Goal: Information Seeking & Learning: Understand process/instructions

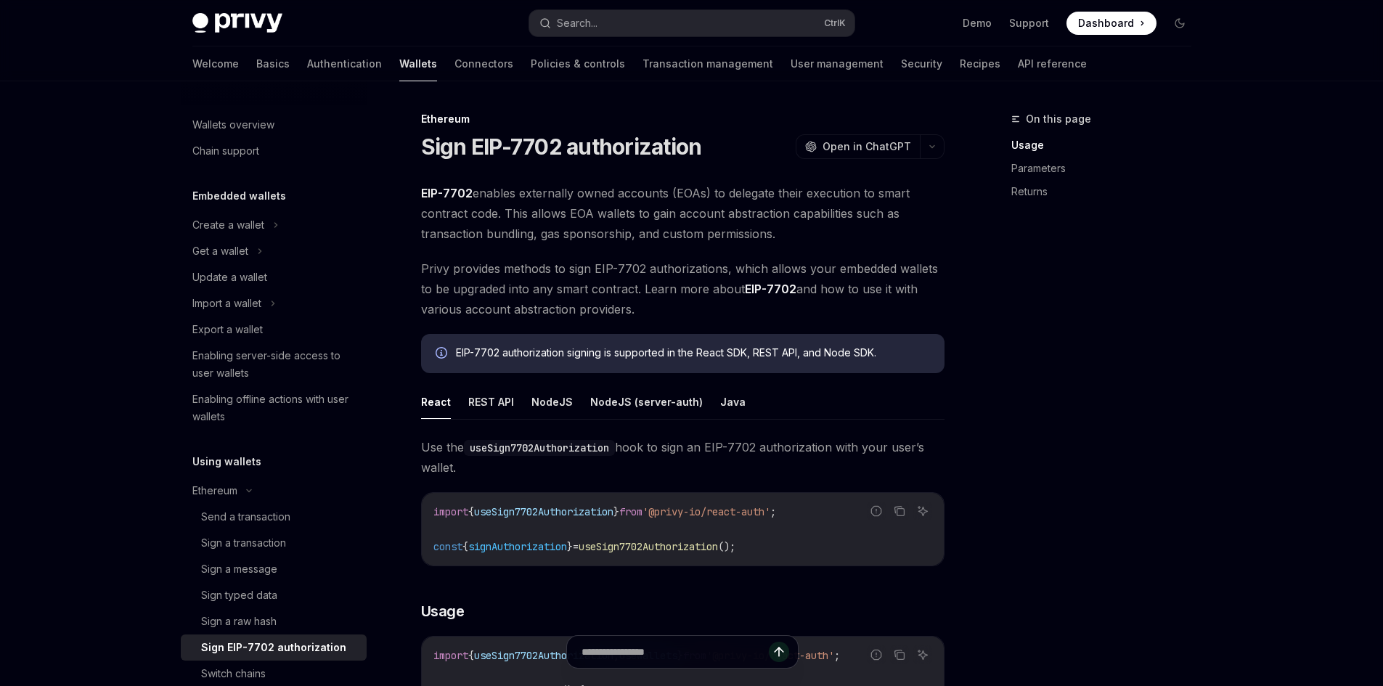
scroll to position [73, 0]
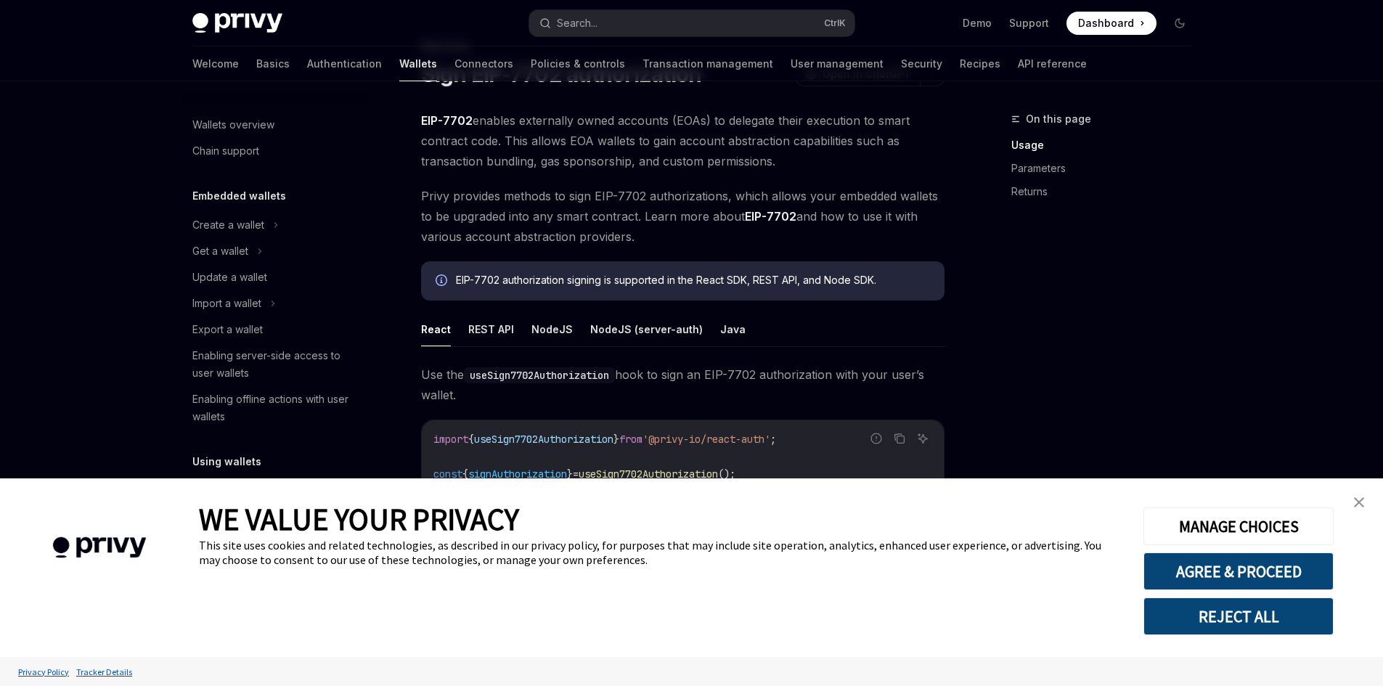
click at [1370, 501] on link "close banner" at bounding box center [1359, 502] width 29 height 29
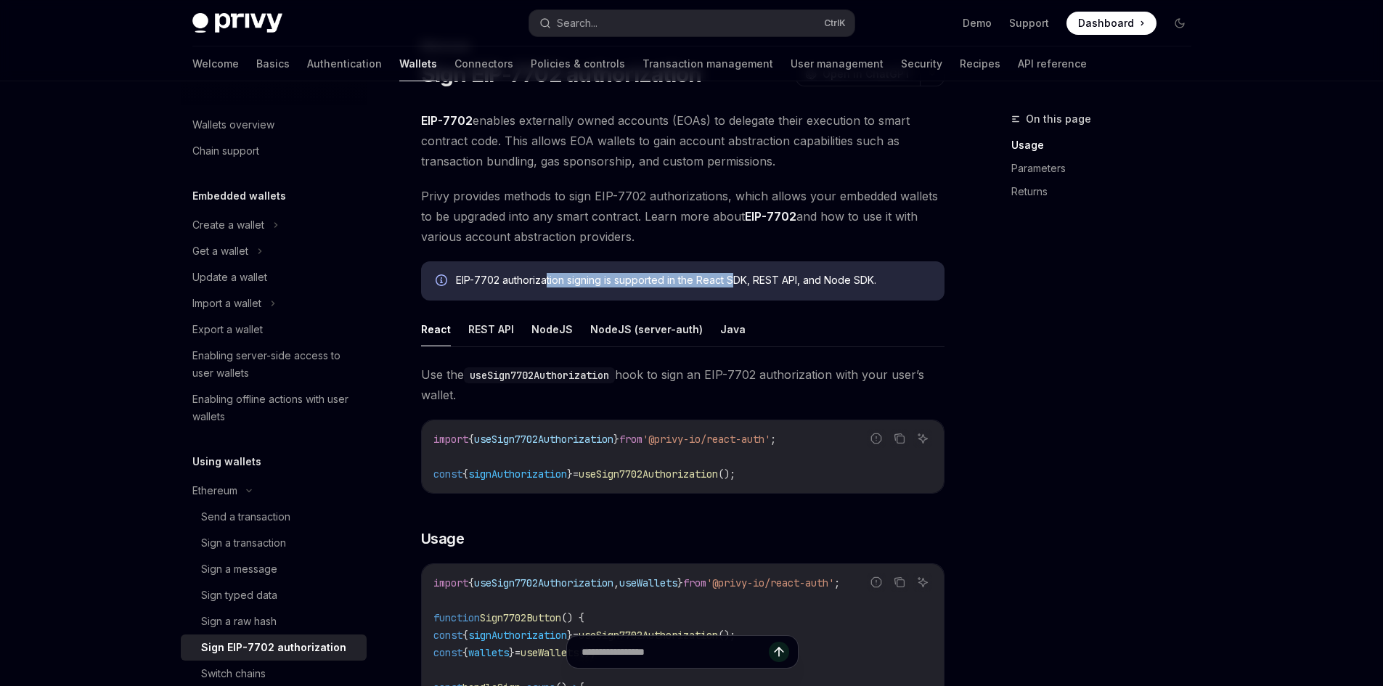
drag, startPoint x: 569, startPoint y: 274, endPoint x: 734, endPoint y: 277, distance: 164.9
click at [734, 277] on div "EIP-7702 authorization signing is supported in the React SDK, REST API, and Nod…" at bounding box center [693, 281] width 474 height 16
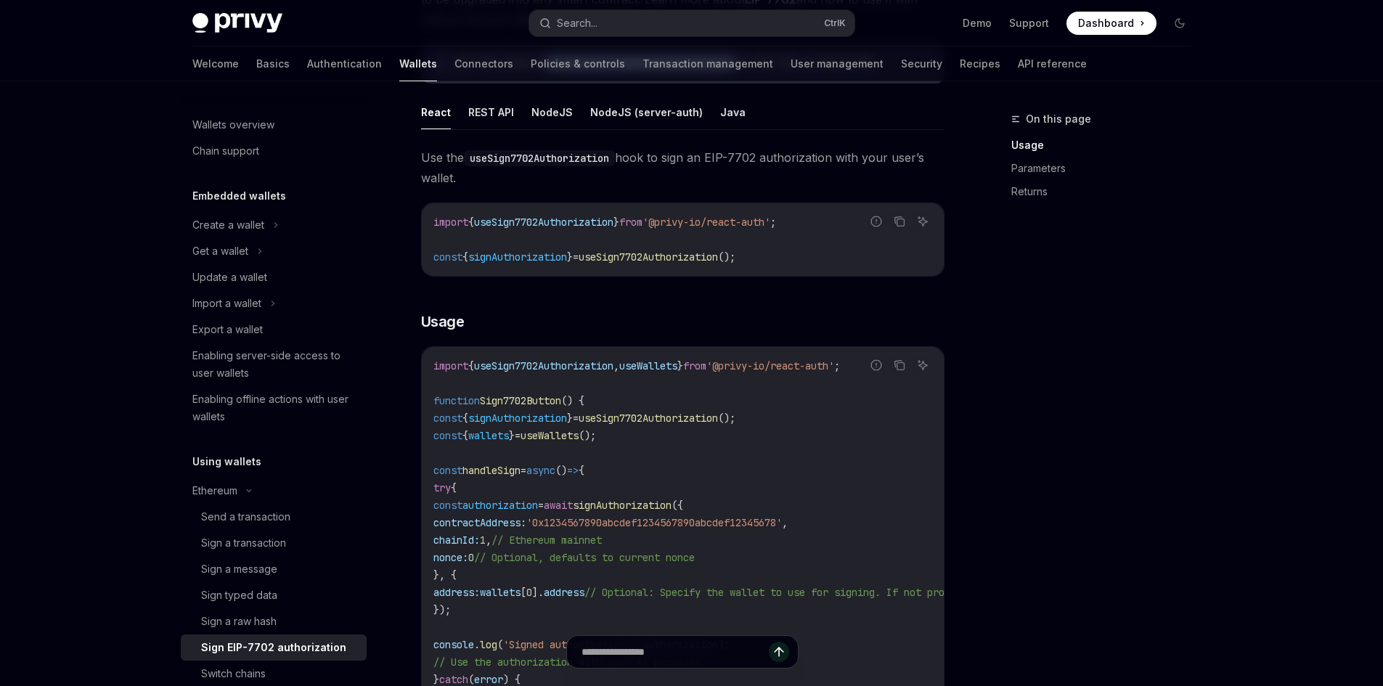
scroll to position [290, 0]
click at [540, 109] on button "NodeJS" at bounding box center [552, 111] width 41 height 34
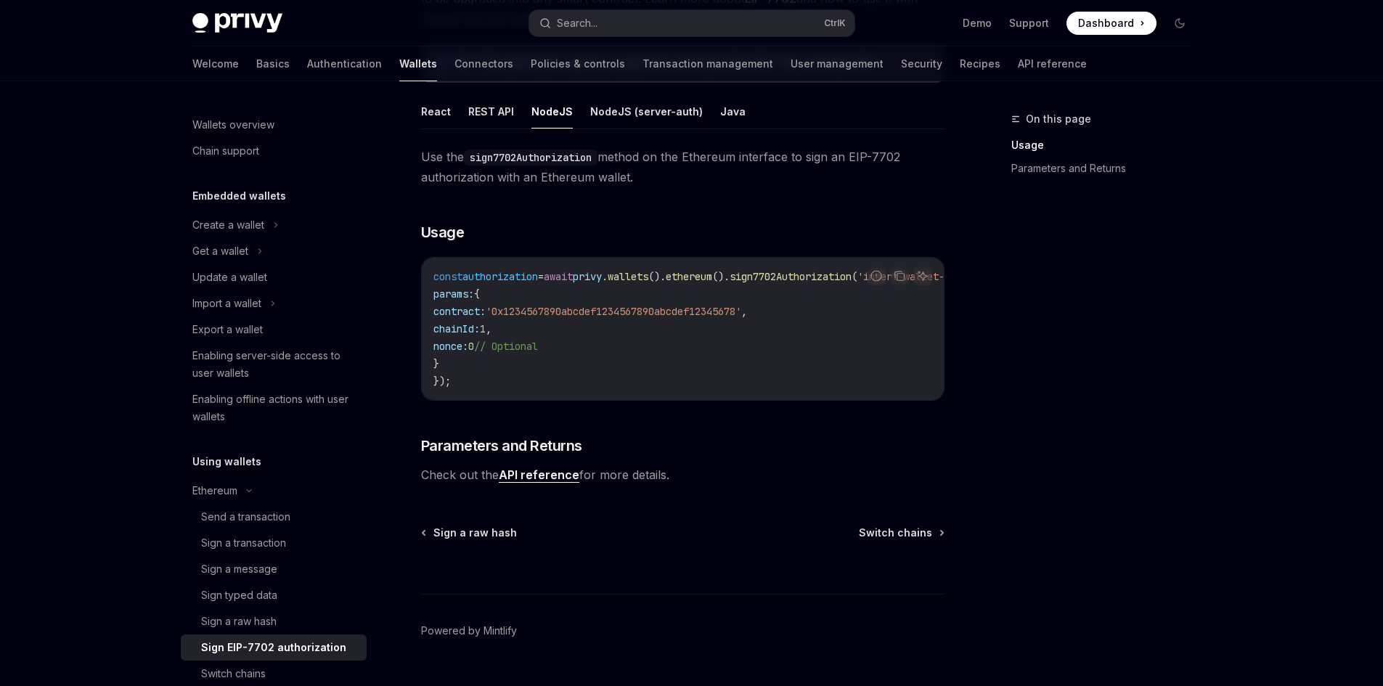
click at [760, 301] on code "const authorization = await privy . wallets (). ethereum (). sign7702Authorizat…" at bounding box center [724, 329] width 581 height 122
drag, startPoint x: 675, startPoint y: 290, endPoint x: 423, endPoint y: 269, distance: 253.5
click at [423, 269] on div "const authorization = await privy . wallets (). ethereum (). sign7702Authorizat…" at bounding box center [683, 329] width 522 height 142
click at [454, 302] on code "const authorization = await privy . wallets (). ethereum (). sign7702Authorizat…" at bounding box center [724, 329] width 581 height 122
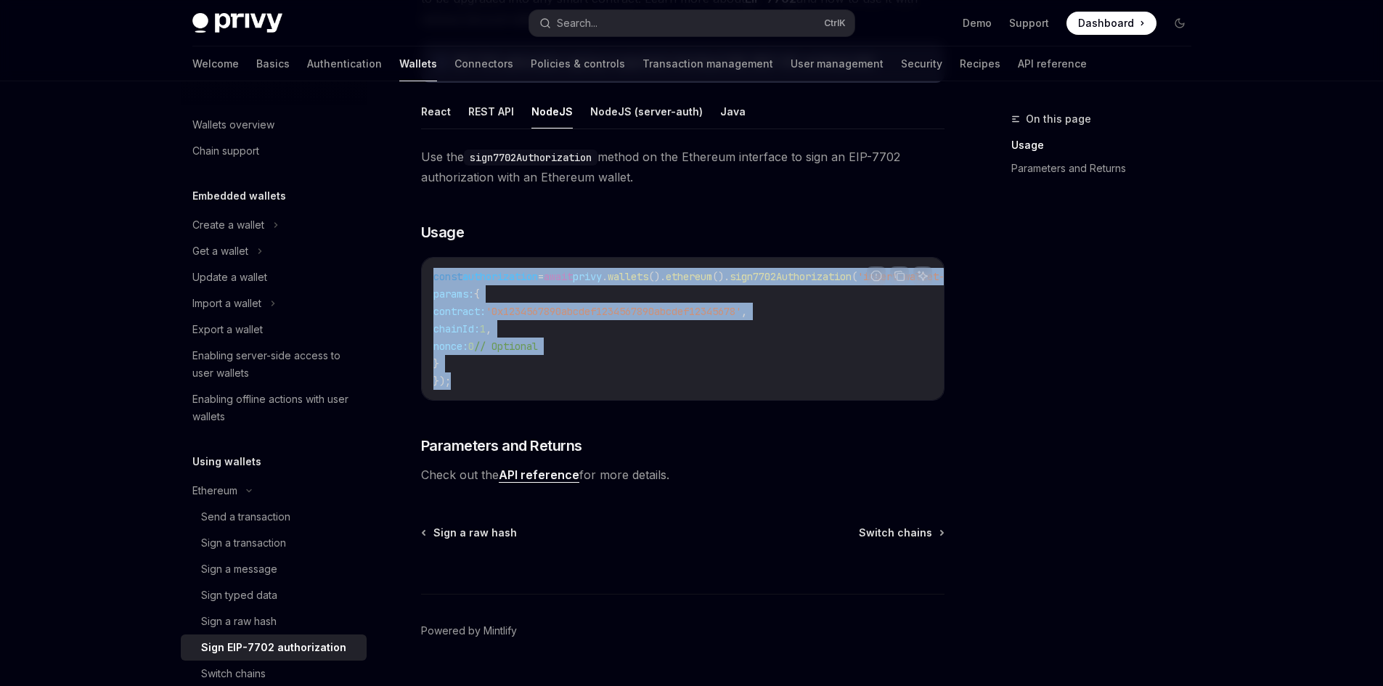
drag, startPoint x: 431, startPoint y: 271, endPoint x: 500, endPoint y: 378, distance: 127.1
click at [500, 378] on div "const authorization = await privy . wallets (). ethereum (). sign7702Authorizat…" at bounding box center [683, 329] width 522 height 142
click at [500, 378] on code "const authorization = await privy . wallets (). ethereum (). sign7702Authorizat…" at bounding box center [724, 329] width 581 height 122
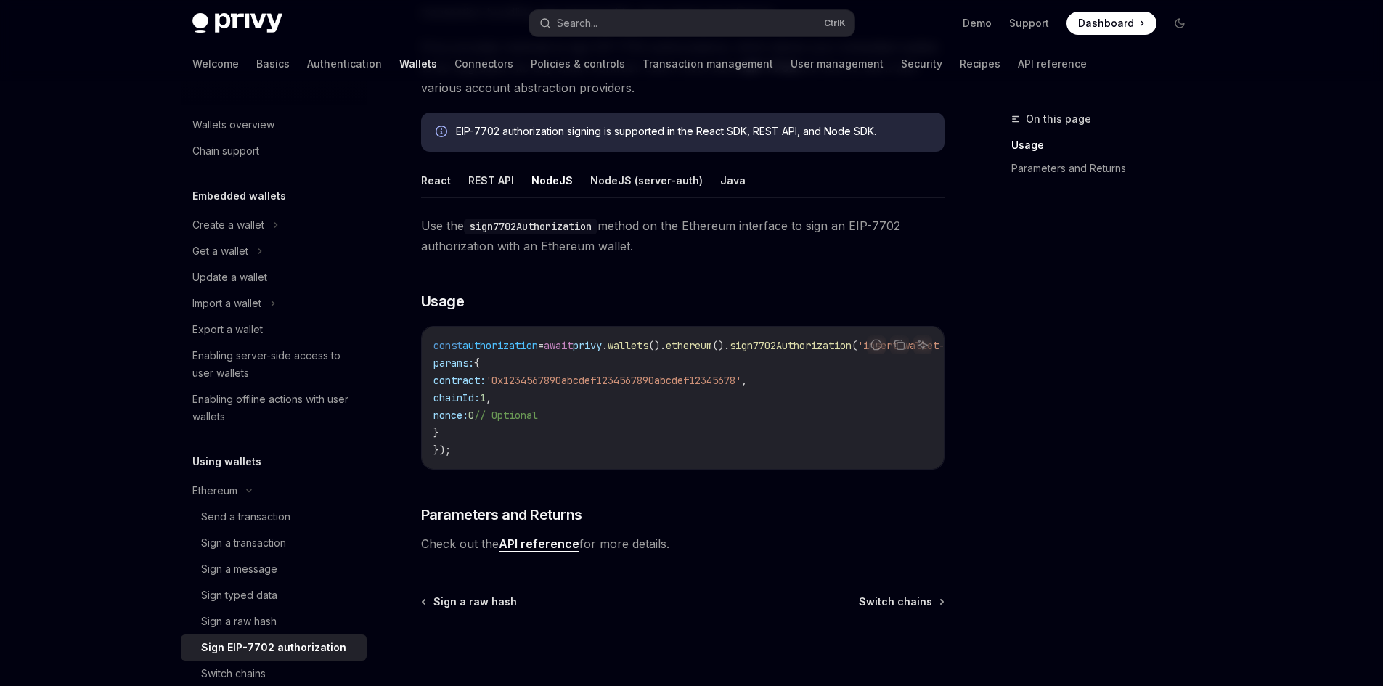
scroll to position [218, 0]
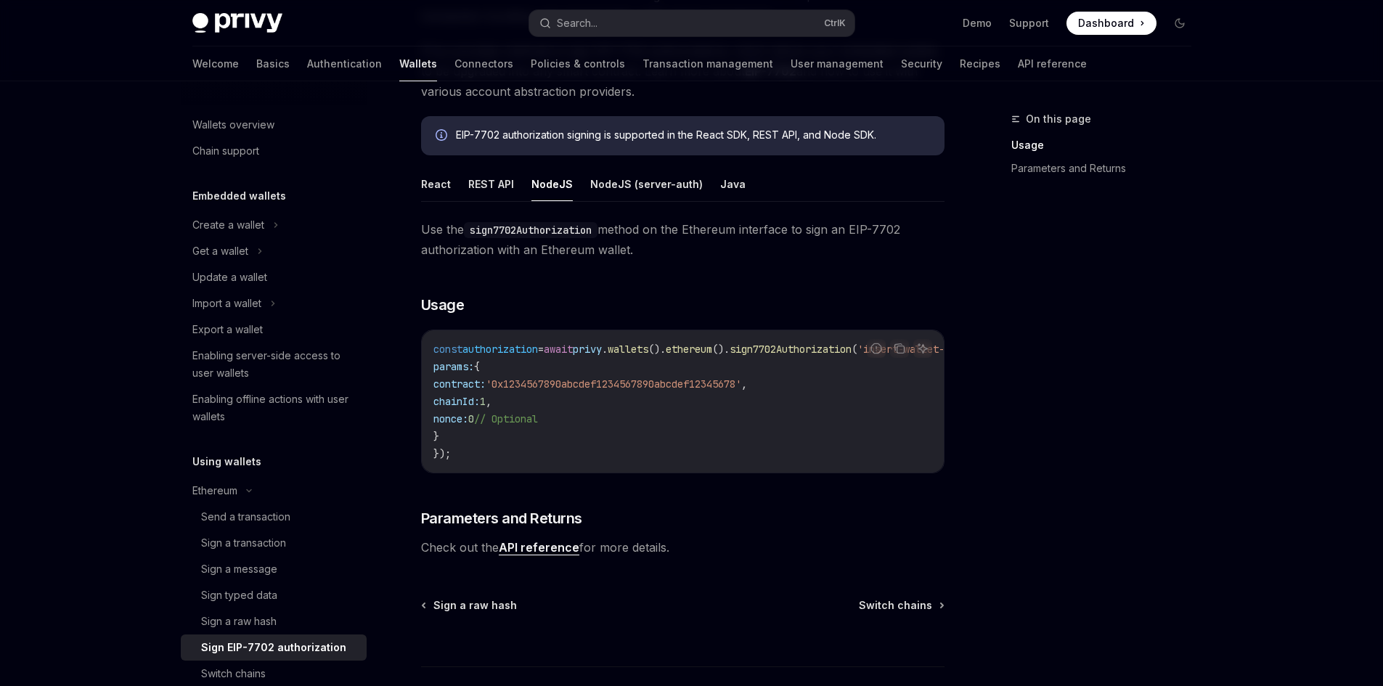
drag, startPoint x: 617, startPoint y: 229, endPoint x: 656, endPoint y: 251, distance: 44.9
click at [656, 251] on span "Use the sign7702Authorization method on the Ethereum interface to sign an EIP-7…" at bounding box center [683, 239] width 524 height 41
drag, startPoint x: 559, startPoint y: 262, endPoint x: 549, endPoint y: 260, distance: 10.4
click at [558, 262] on div "Use the sign7702Authorization method on the Ethereum interface to sign an EIP-7…" at bounding box center [683, 388] width 524 height 338
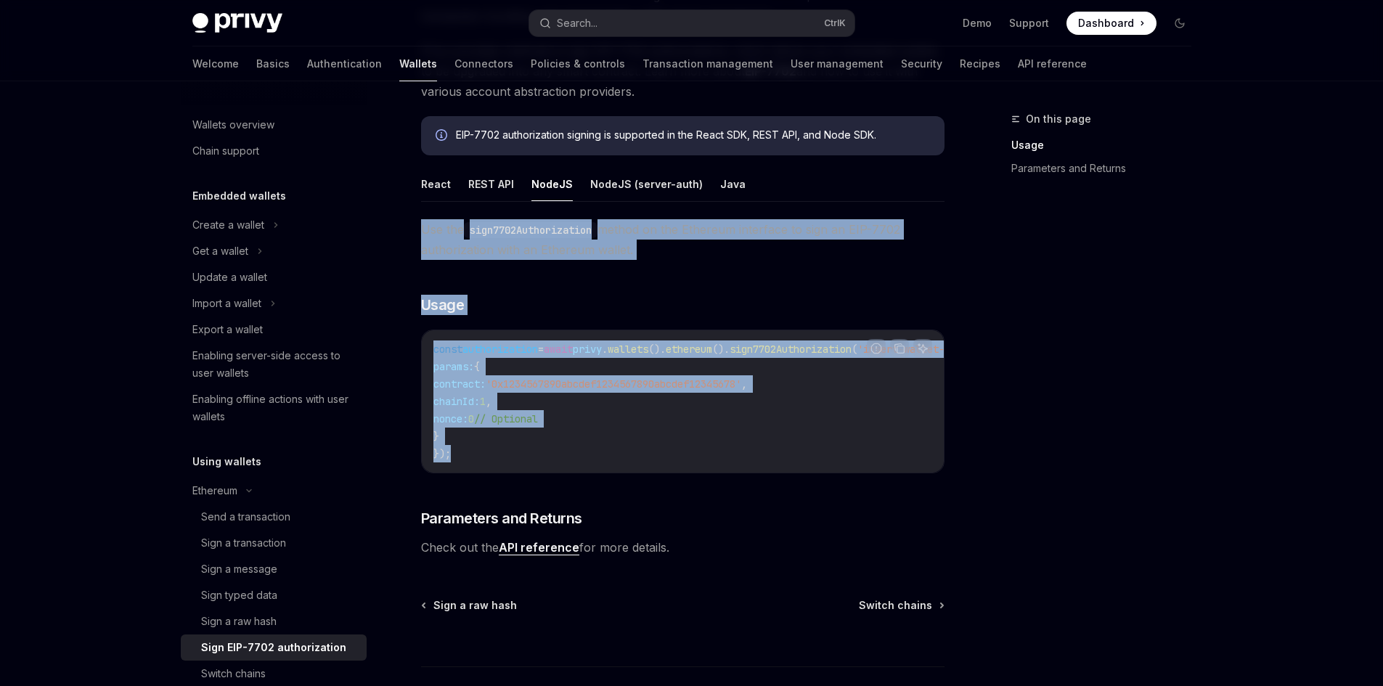
drag, startPoint x: 421, startPoint y: 227, endPoint x: 653, endPoint y: 450, distance: 322.0
click at [653, 450] on div "Use the sign7702Authorization method on the Ethereum interface to sign an EIP-7…" at bounding box center [683, 388] width 524 height 338
copy div "Use the sign7702Authorization method on the Ethereum interface to sign an EIP-7…"
click at [786, 367] on code "const authorization = await privy . wallets (). ethereum (). sign7702Authorizat…" at bounding box center [724, 402] width 581 height 122
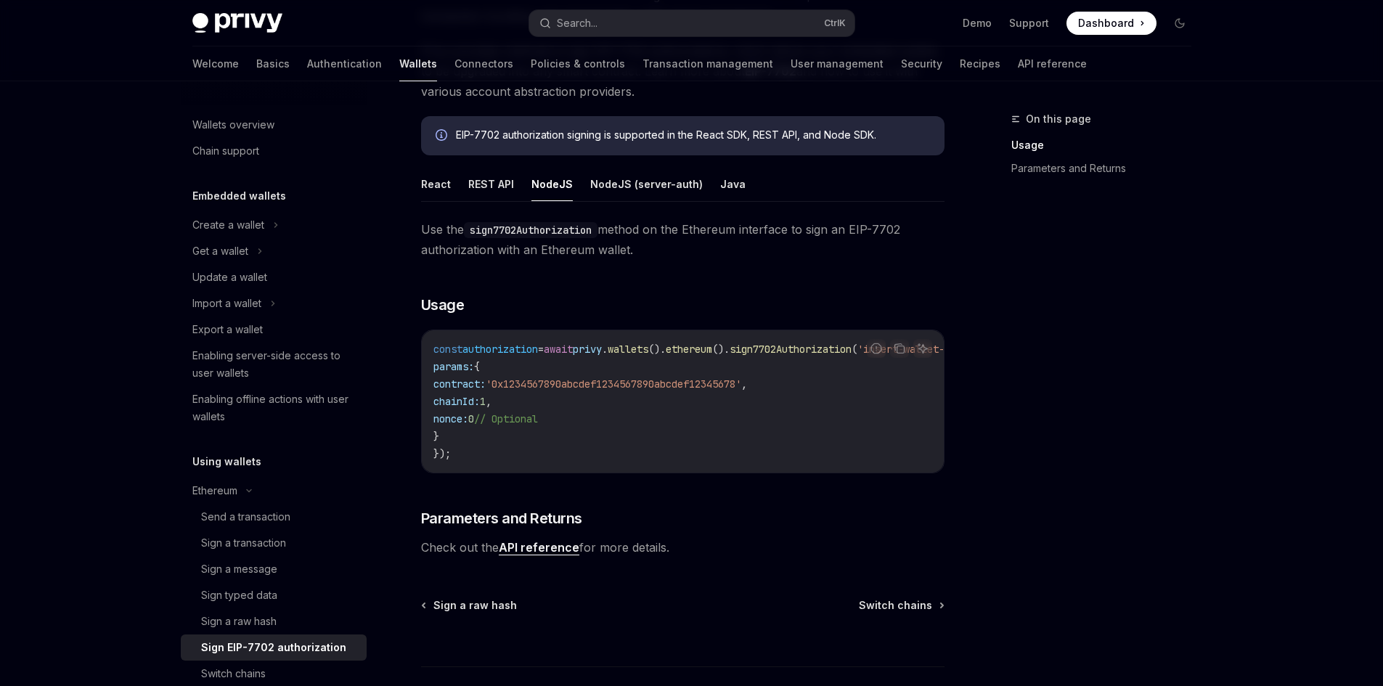
click at [876, 388] on code "const authorization = await privy . wallets (). ethereum (). sign7702Authorizat…" at bounding box center [724, 402] width 581 height 122
drag, startPoint x: 747, startPoint y: 387, endPoint x: 724, endPoint y: 321, distance: 70.0
click at [715, 319] on div "Use the sign7702Authorization method on the Ethereum interface to sign an EIP-7…" at bounding box center [683, 388] width 524 height 338
click at [829, 382] on code "const authorization = await privy . wallets (). ethereum (). sign7702Authorizat…" at bounding box center [724, 402] width 581 height 122
click at [900, 346] on icon "Copy the contents from the code block" at bounding box center [900, 349] width 7 height 7
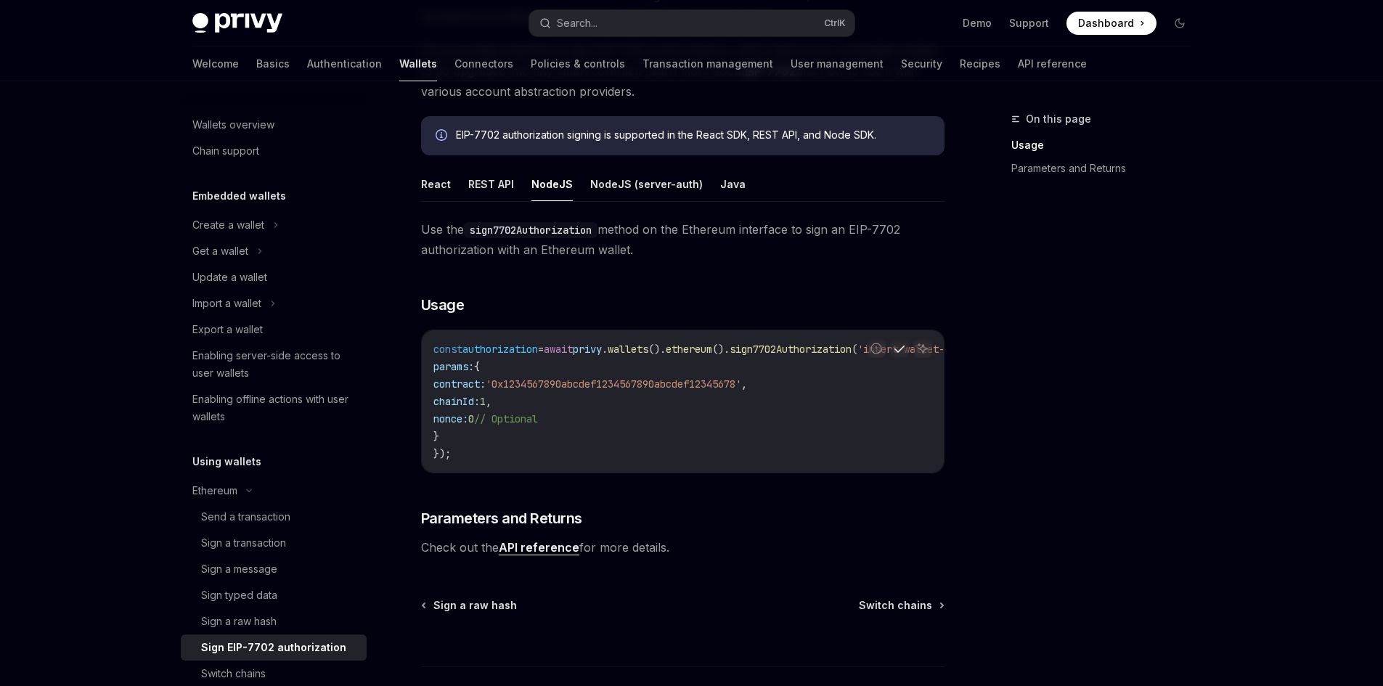
drag, startPoint x: 736, startPoint y: 471, endPoint x: 813, endPoint y: 469, distance: 77.7
click at [813, 469] on div "const authorization = await privy . wallets (). ethereum (). sign7702Authorizat…" at bounding box center [683, 401] width 522 height 142
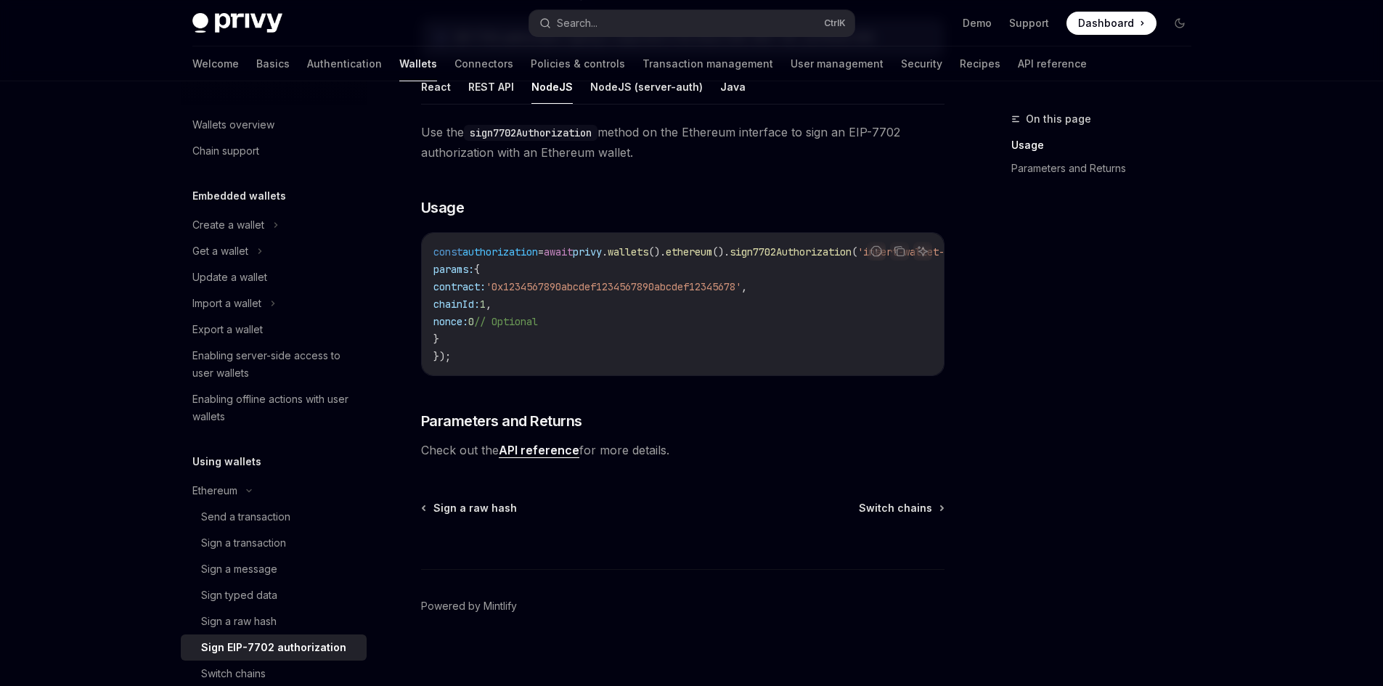
scroll to position [330, 0]
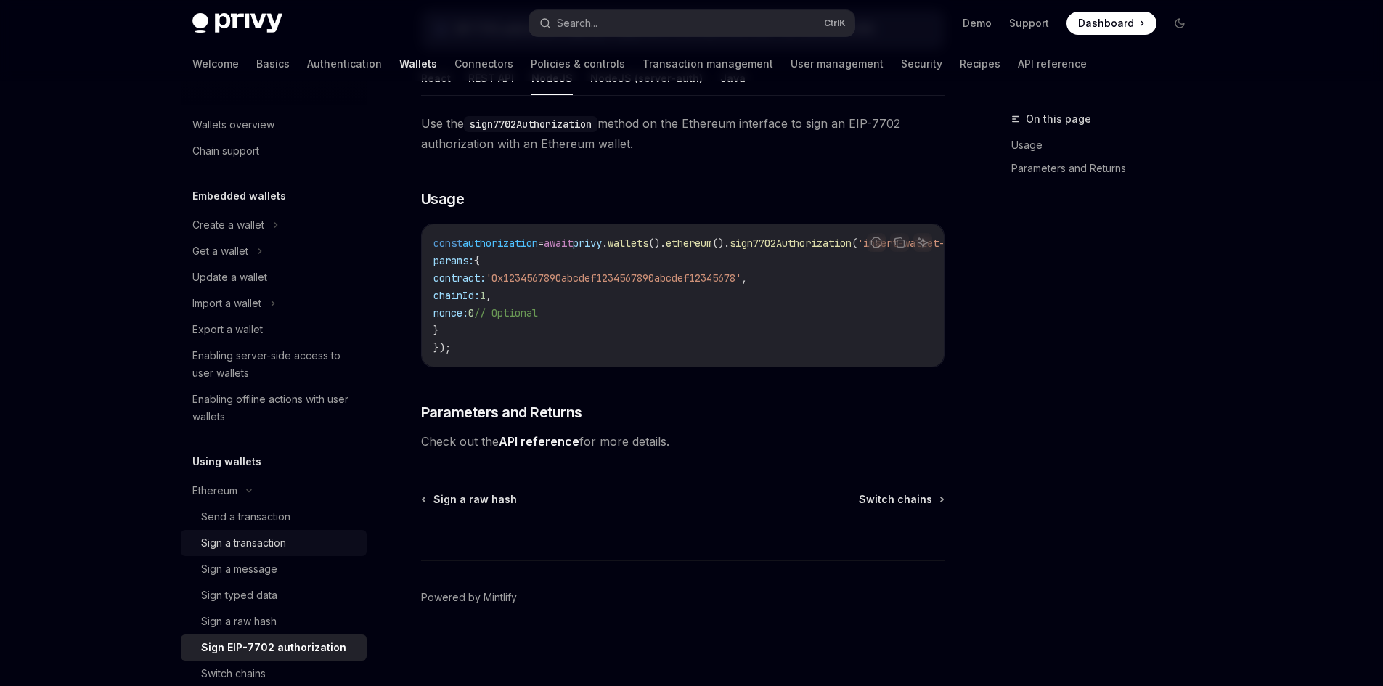
click at [291, 547] on div "Sign a transaction" at bounding box center [279, 542] width 157 height 17
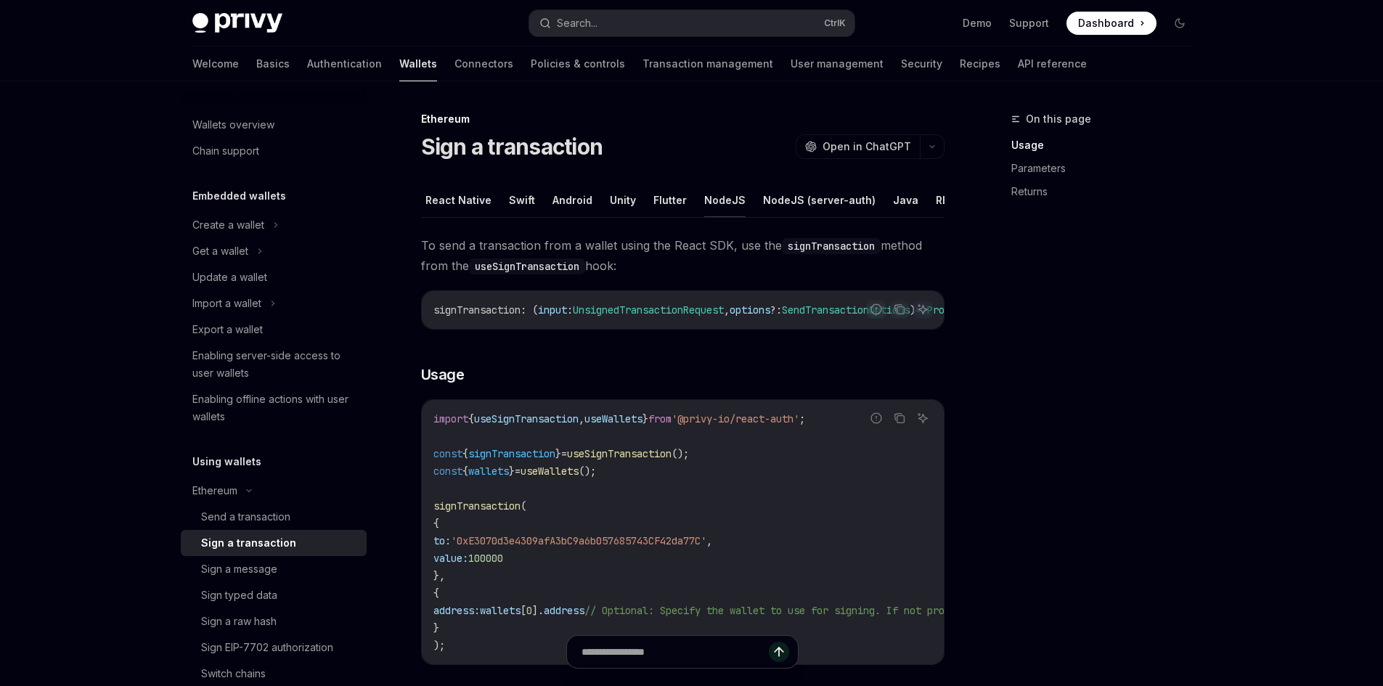
scroll to position [0, 46]
click at [723, 193] on button "NodeJS" at bounding box center [721, 200] width 41 height 34
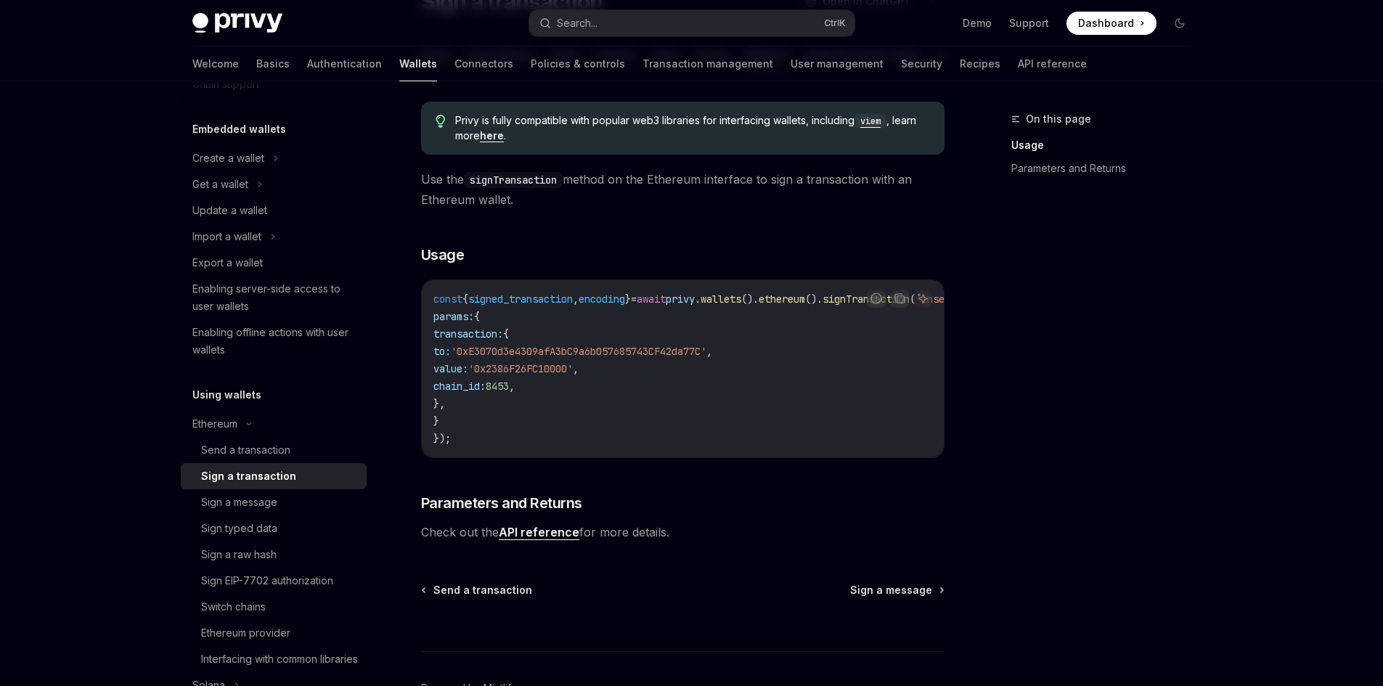
scroll to position [73, 0]
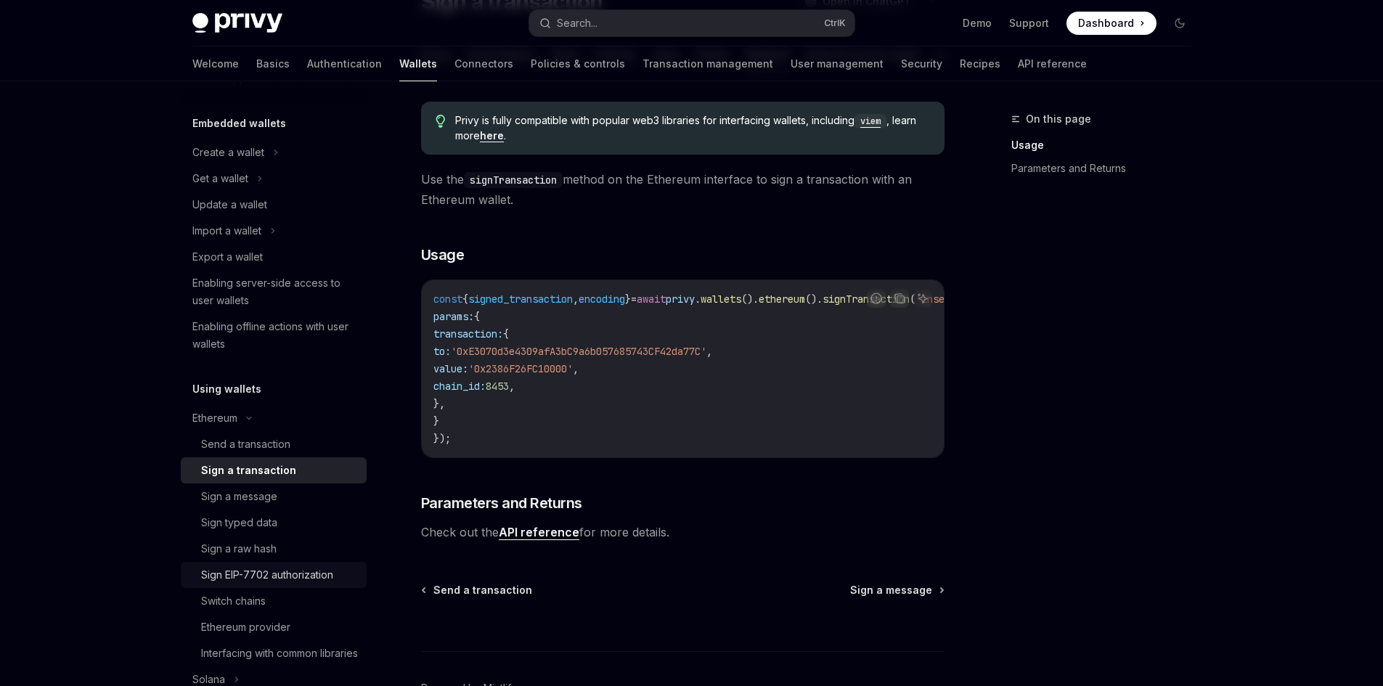
click at [274, 571] on div "Sign EIP-7702 authorization" at bounding box center [267, 574] width 132 height 17
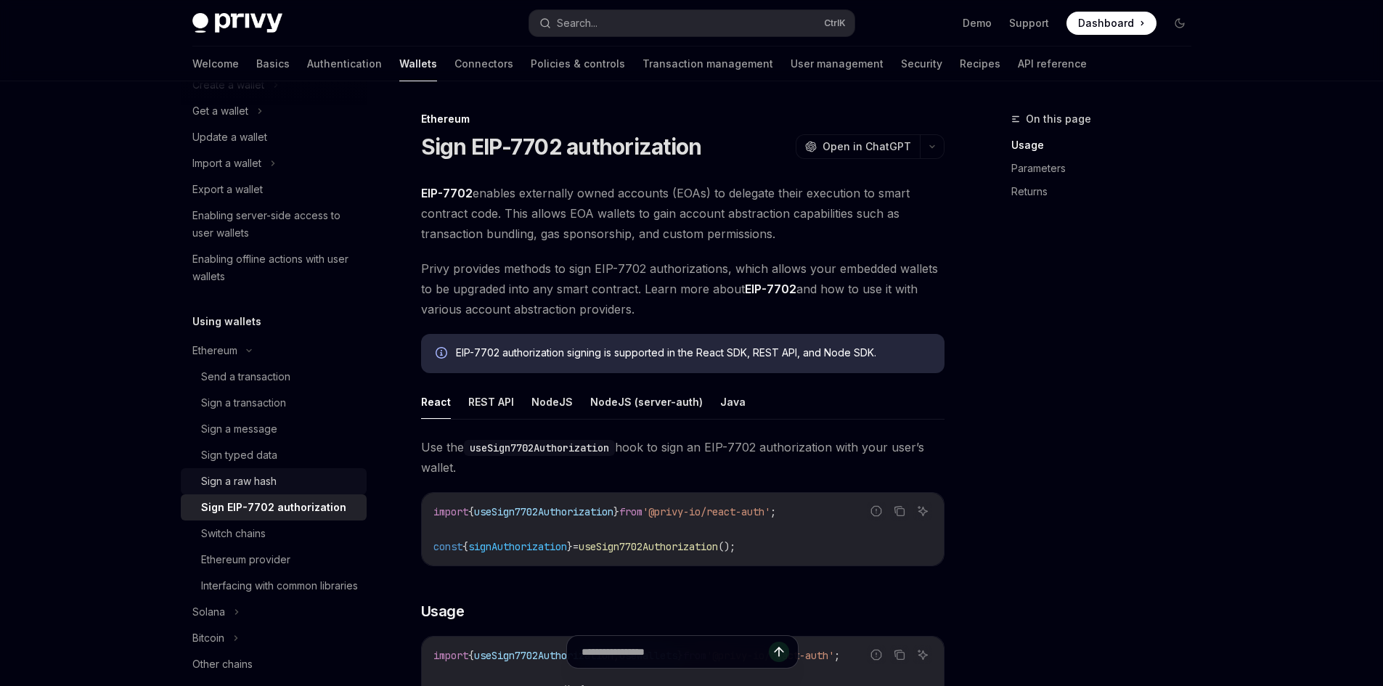
scroll to position [145, 0]
click at [560, 405] on button "NodeJS" at bounding box center [552, 402] width 41 height 34
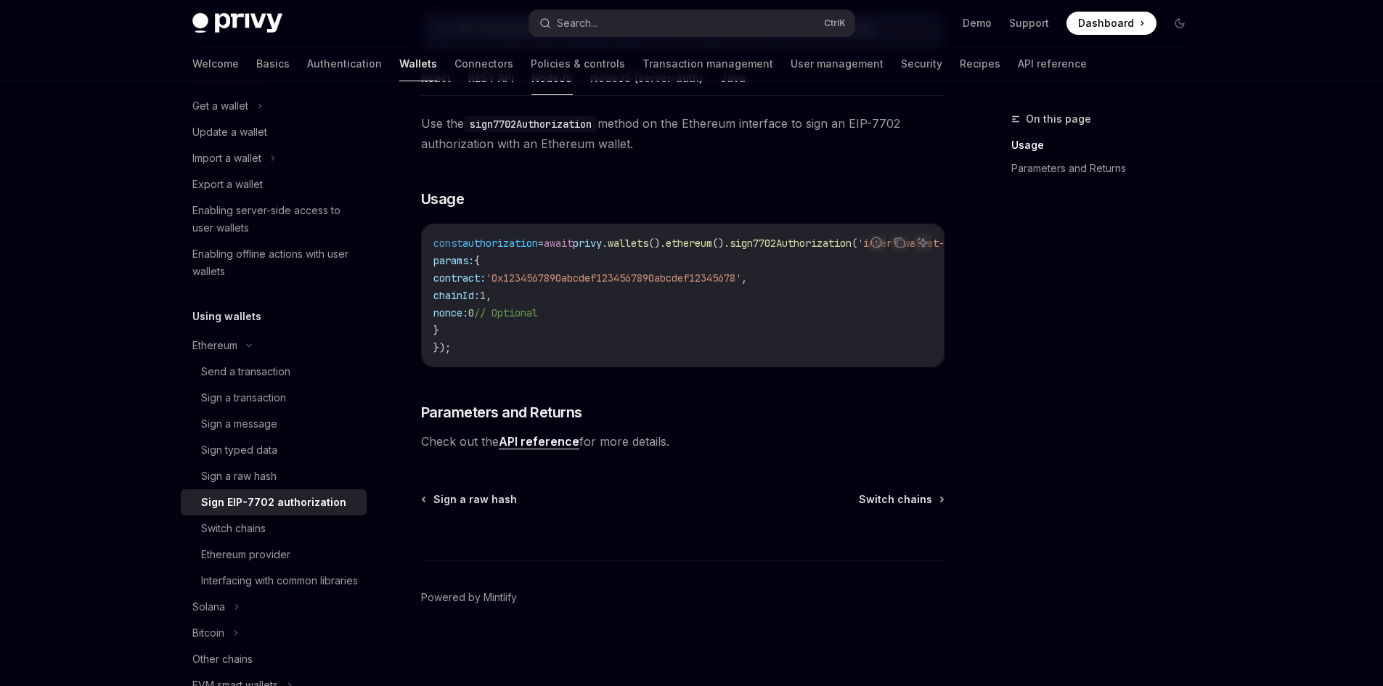
scroll to position [330, 0]
click at [895, 491] on div "Ethereum Sign EIP-7702 authorization OpenAI Open in ChatGPT OpenAI Open in Chat…" at bounding box center [547, 237] width 802 height 900
click at [558, 443] on link "API reference" at bounding box center [539, 441] width 81 height 15
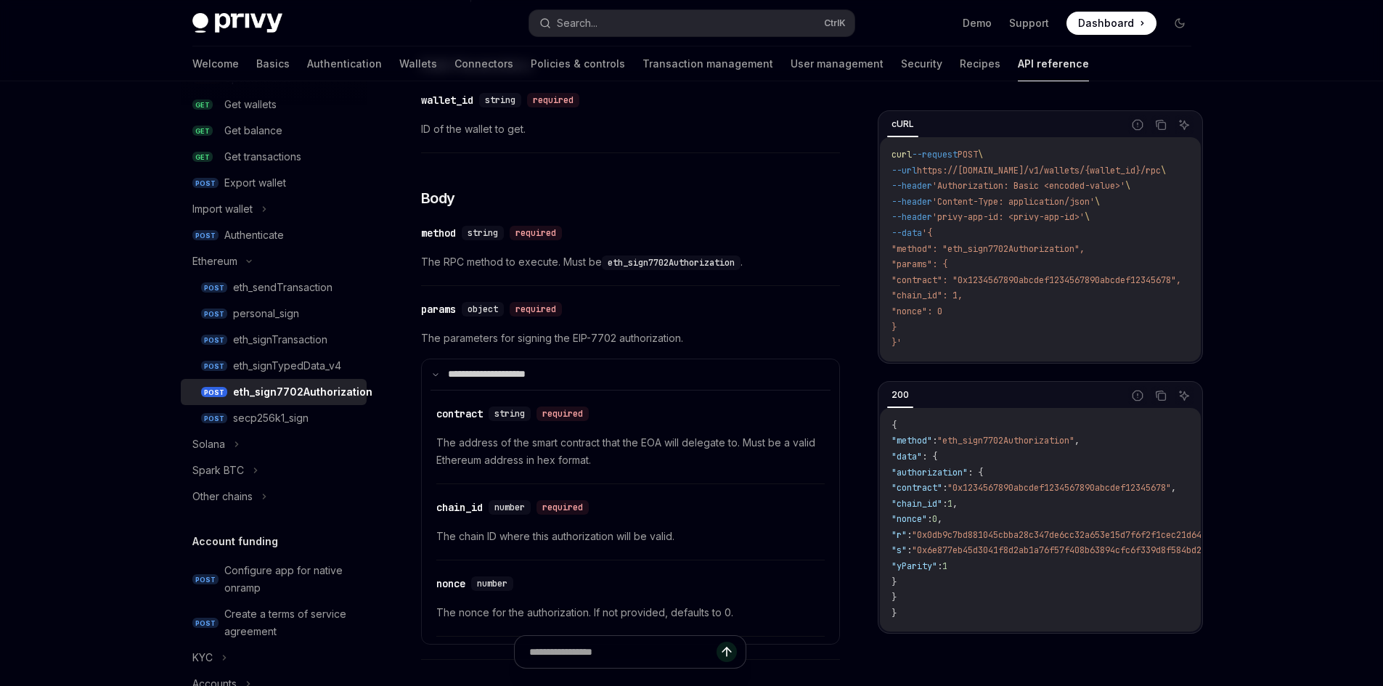
scroll to position [290, 0]
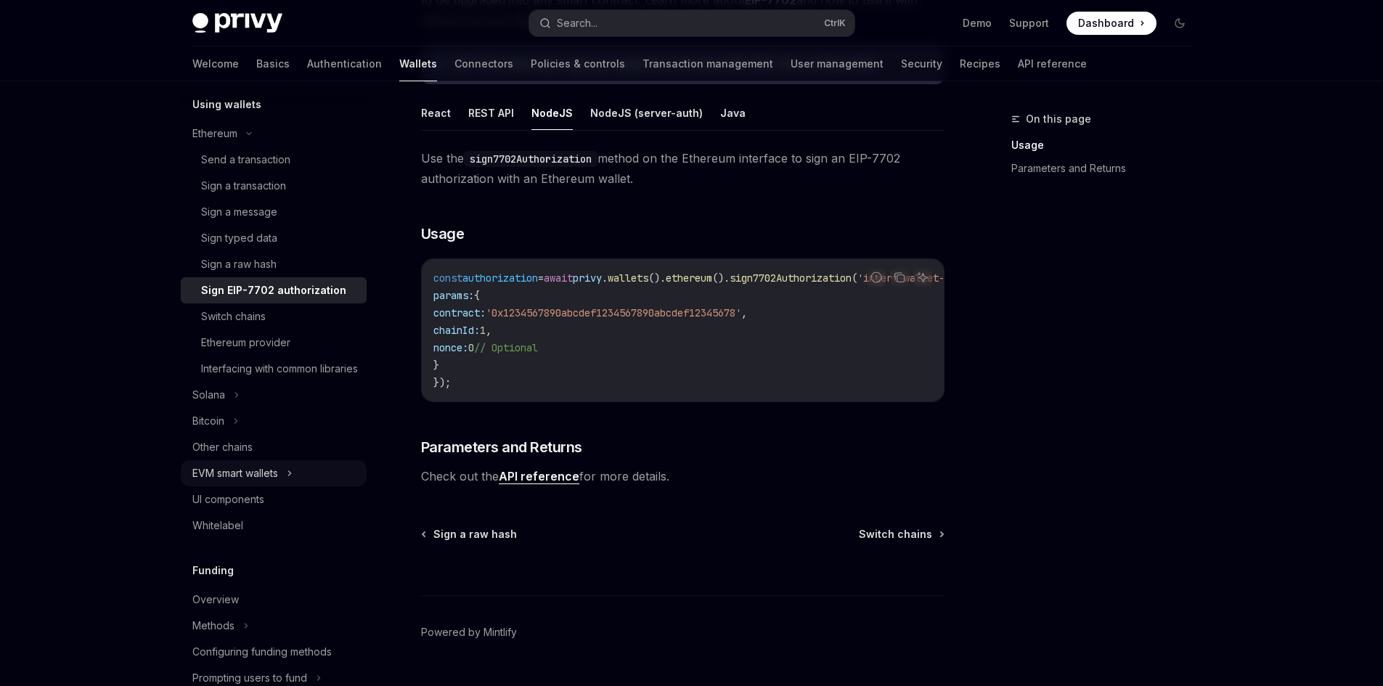
scroll to position [363, 0]
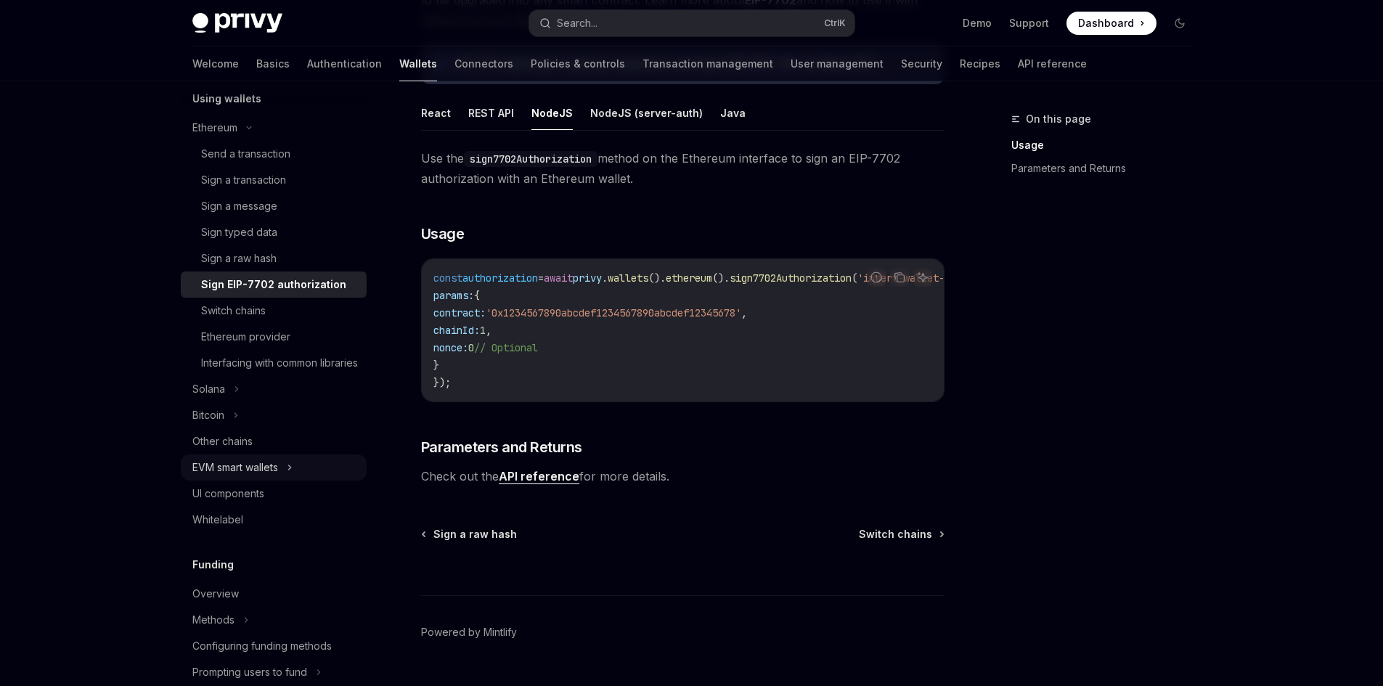
click at [290, 476] on icon at bounding box center [290, 467] width 6 height 17
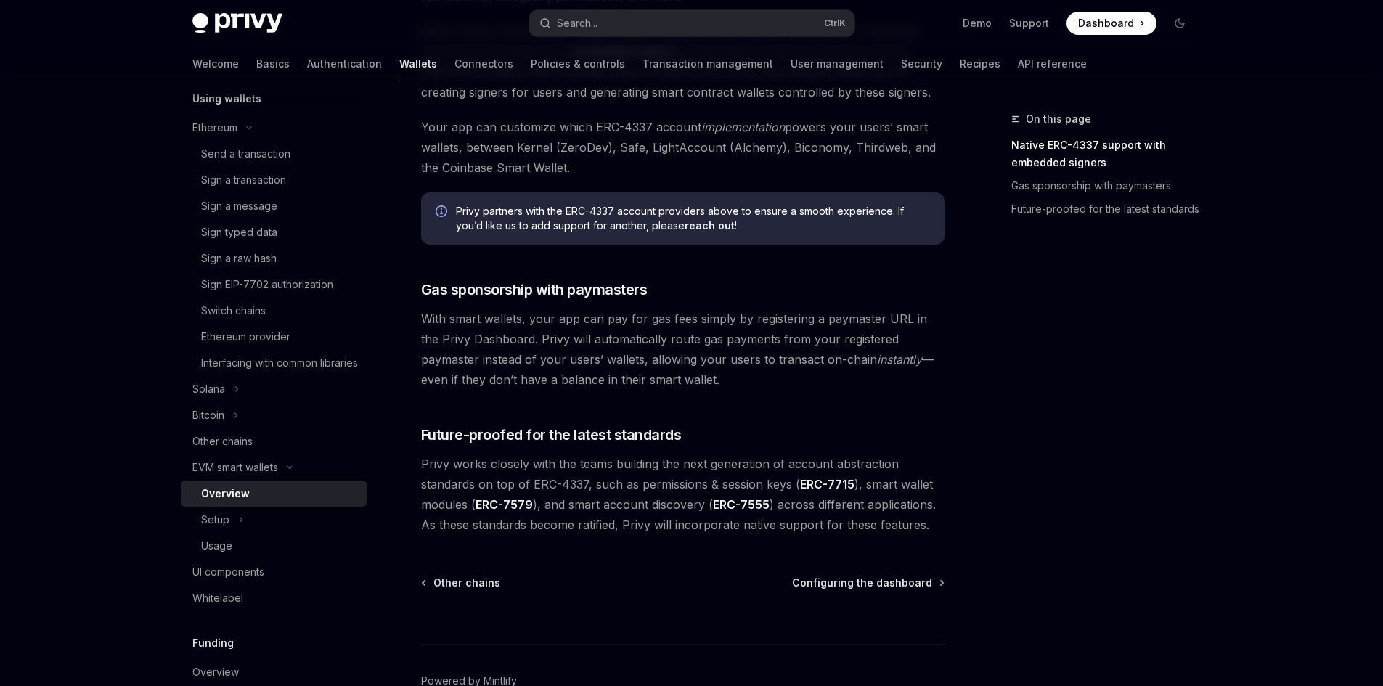
scroll to position [1068, 0]
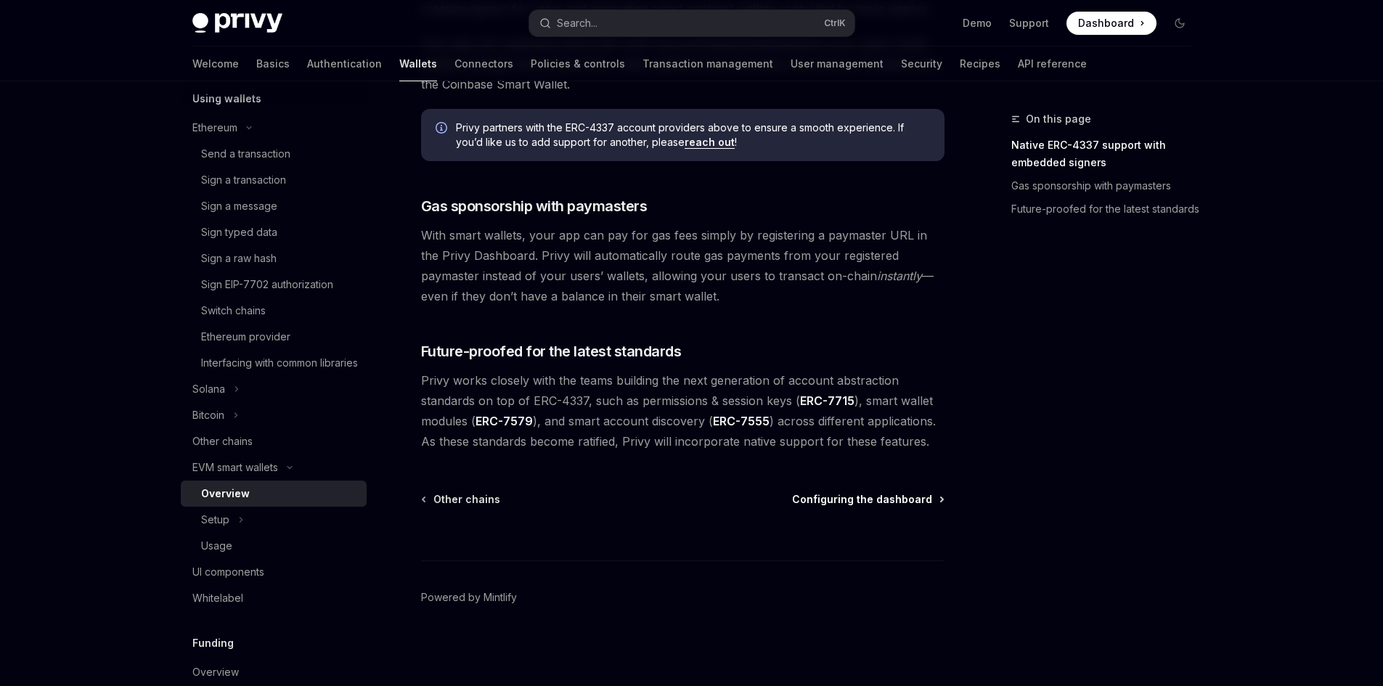
click at [892, 495] on span "Configuring the dashboard" at bounding box center [862, 499] width 140 height 15
type textarea "*"
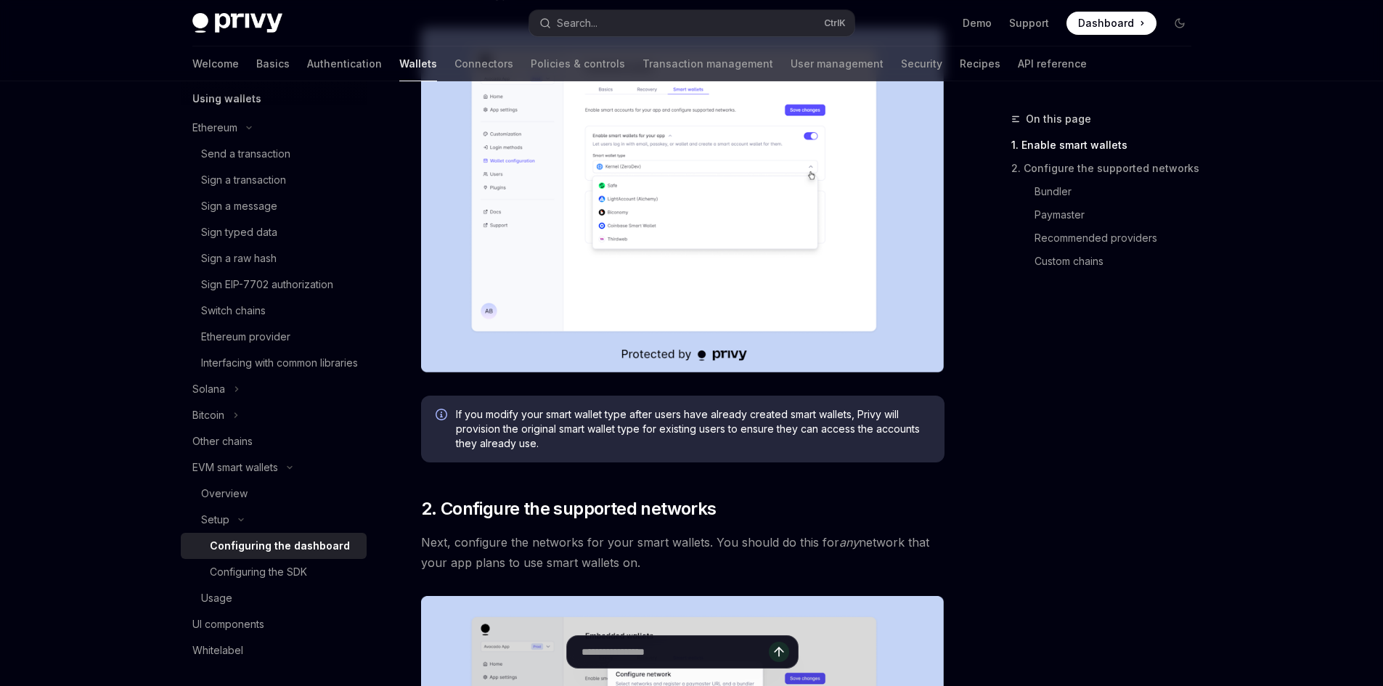
scroll to position [363, 0]
